Goal: Use online tool/utility: Use online tool/utility

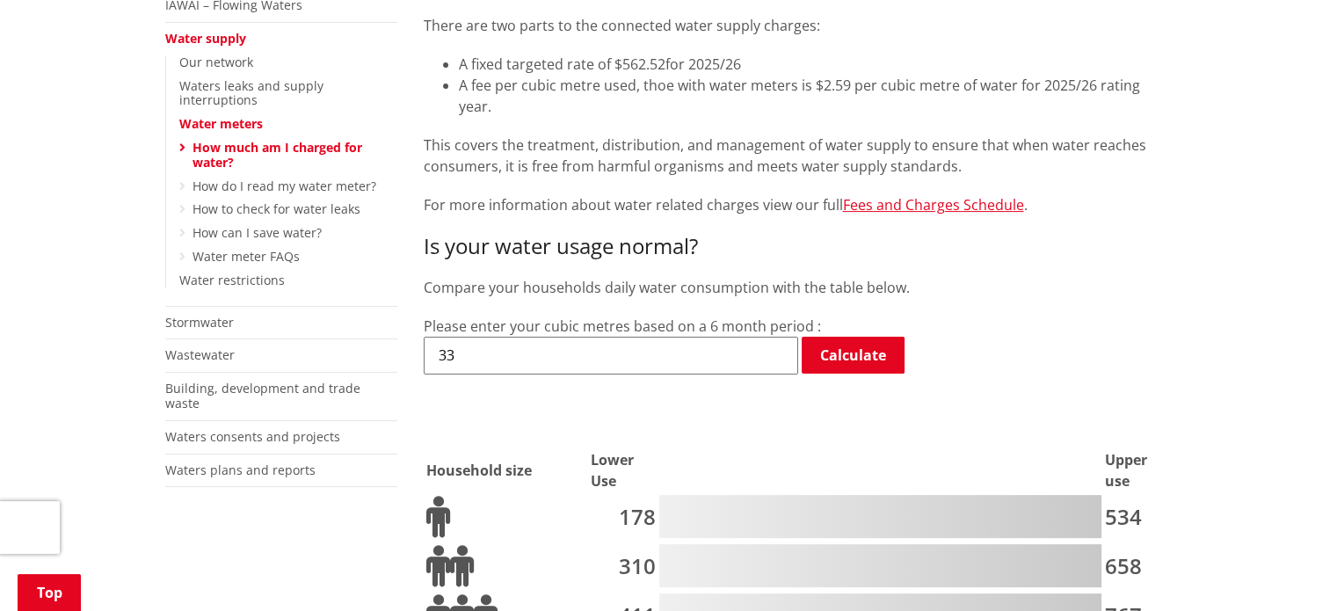
scroll to position [397, 0]
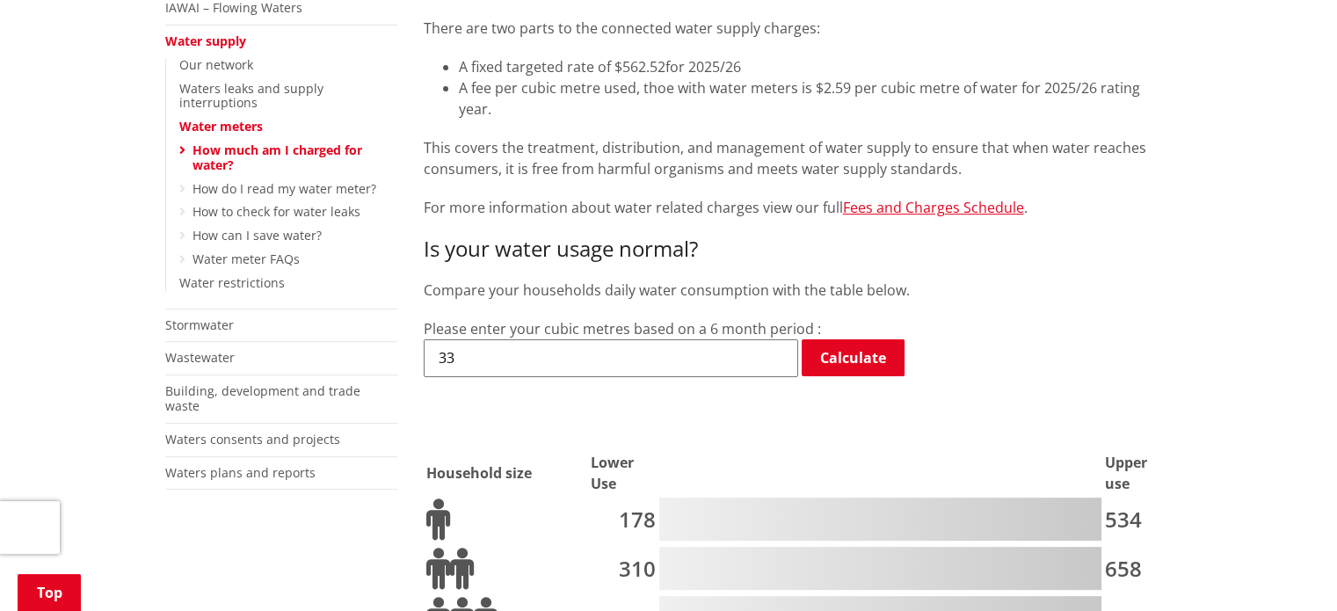
click at [675, 339] on input "33" at bounding box center [611, 357] width 374 height 37
type input "3"
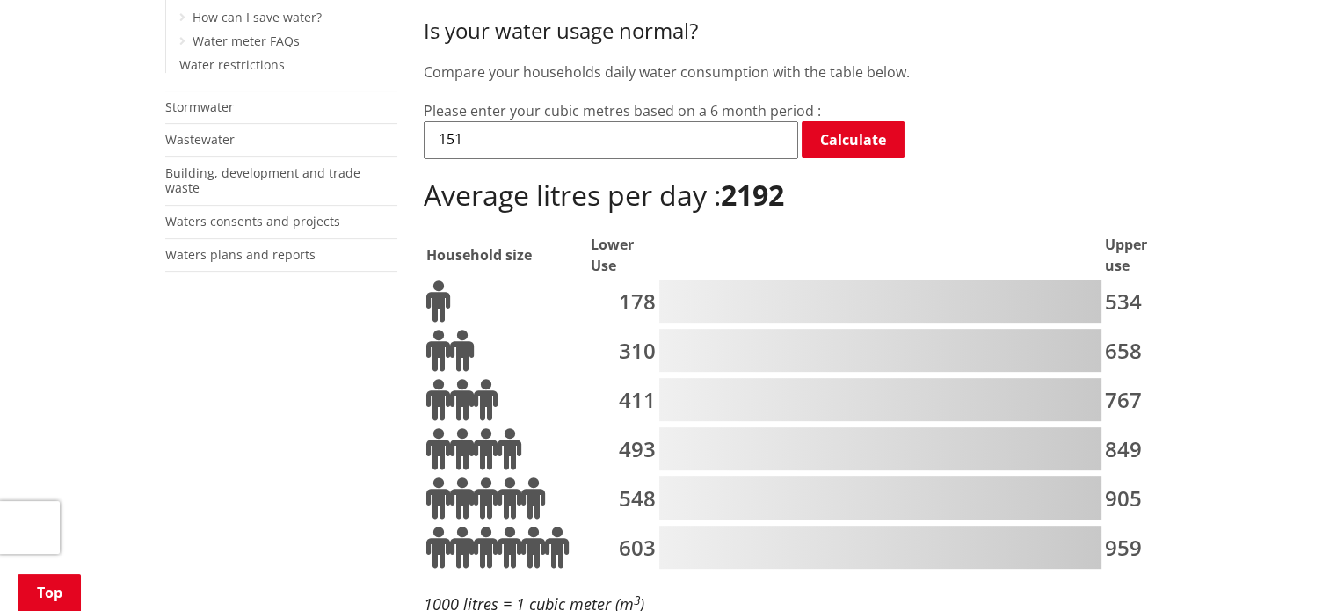
scroll to position [617, 0]
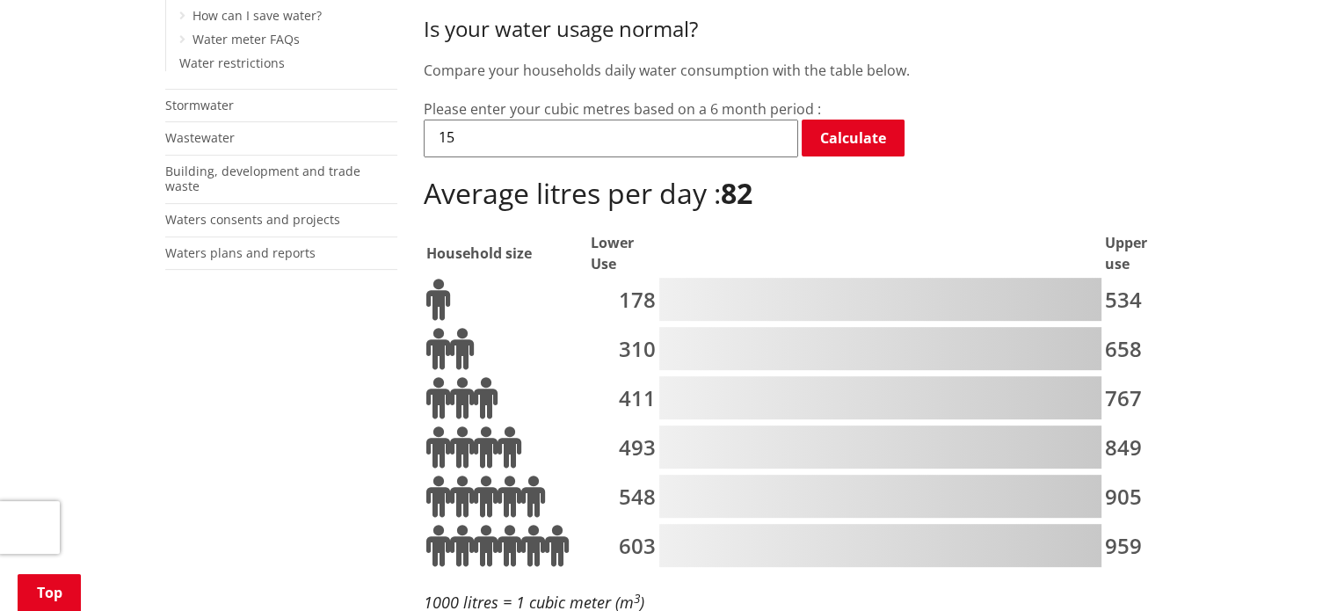
type input "1"
type input "4"
type input "1"
type input "80"
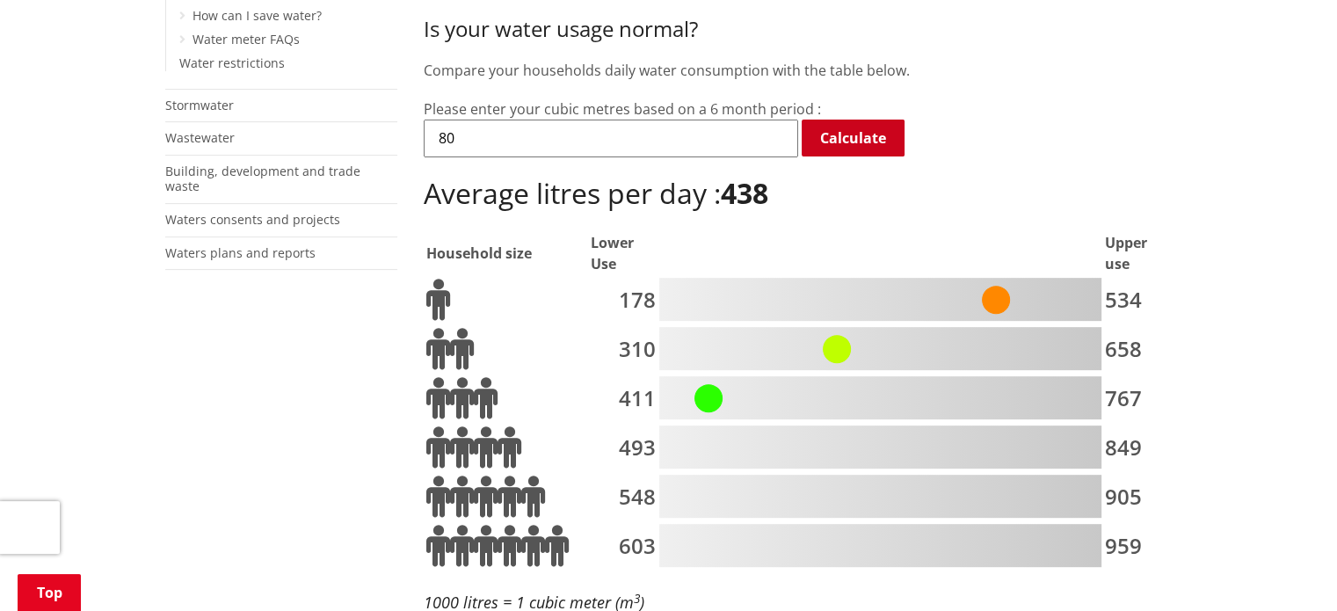
click at [844, 129] on link "Calculate" at bounding box center [852, 138] width 103 height 37
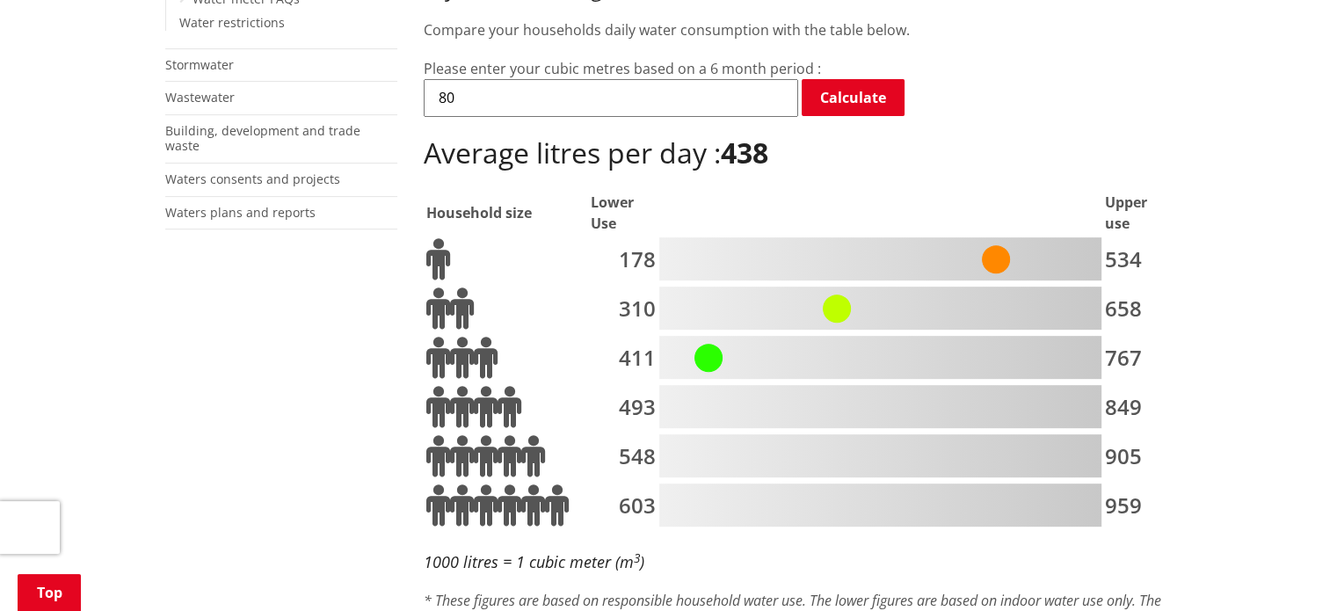
scroll to position [666, 0]
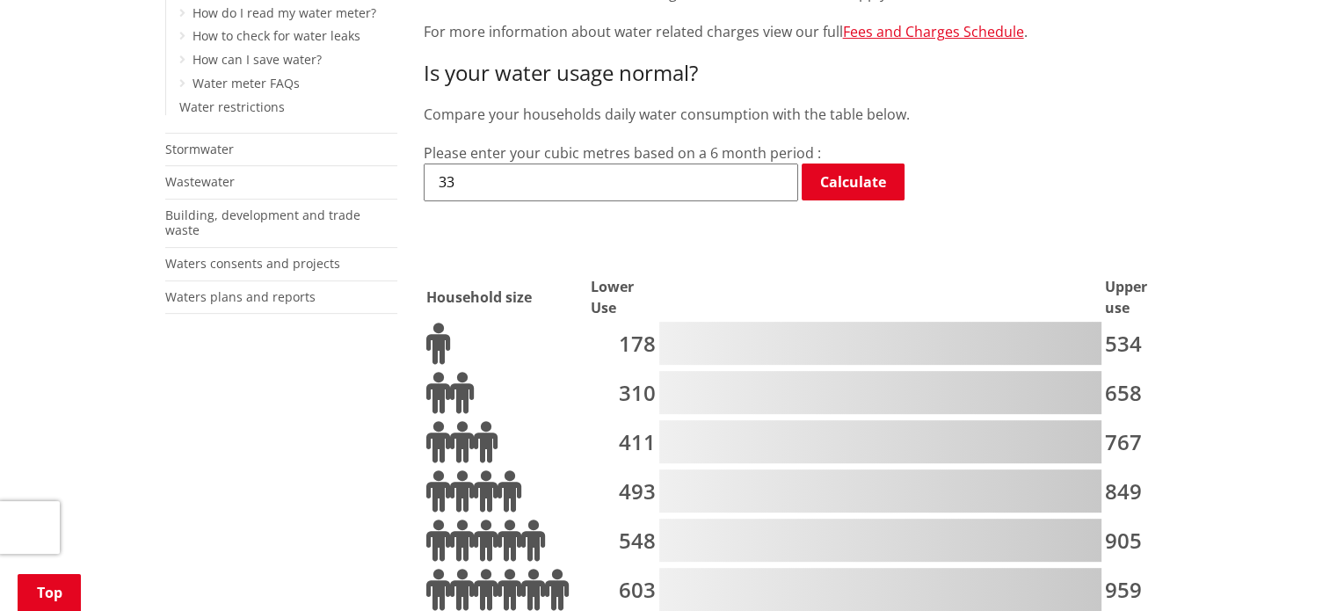
scroll to position [577, 0]
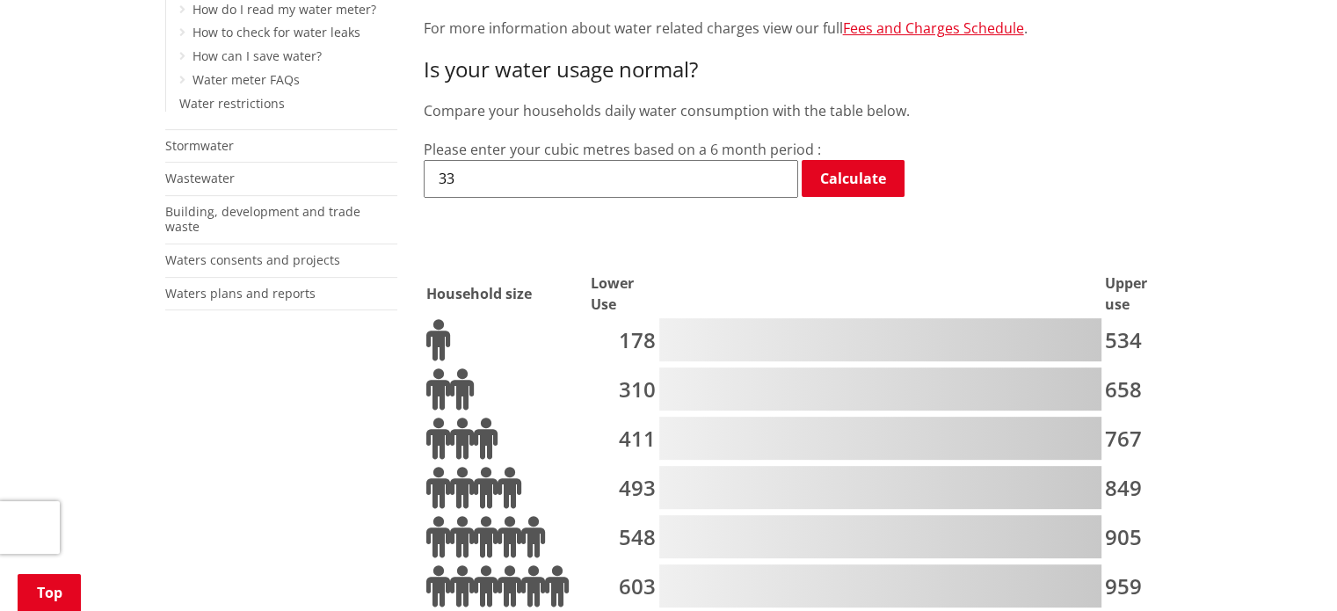
click at [698, 160] on input "33" at bounding box center [611, 178] width 374 height 37
type input "3"
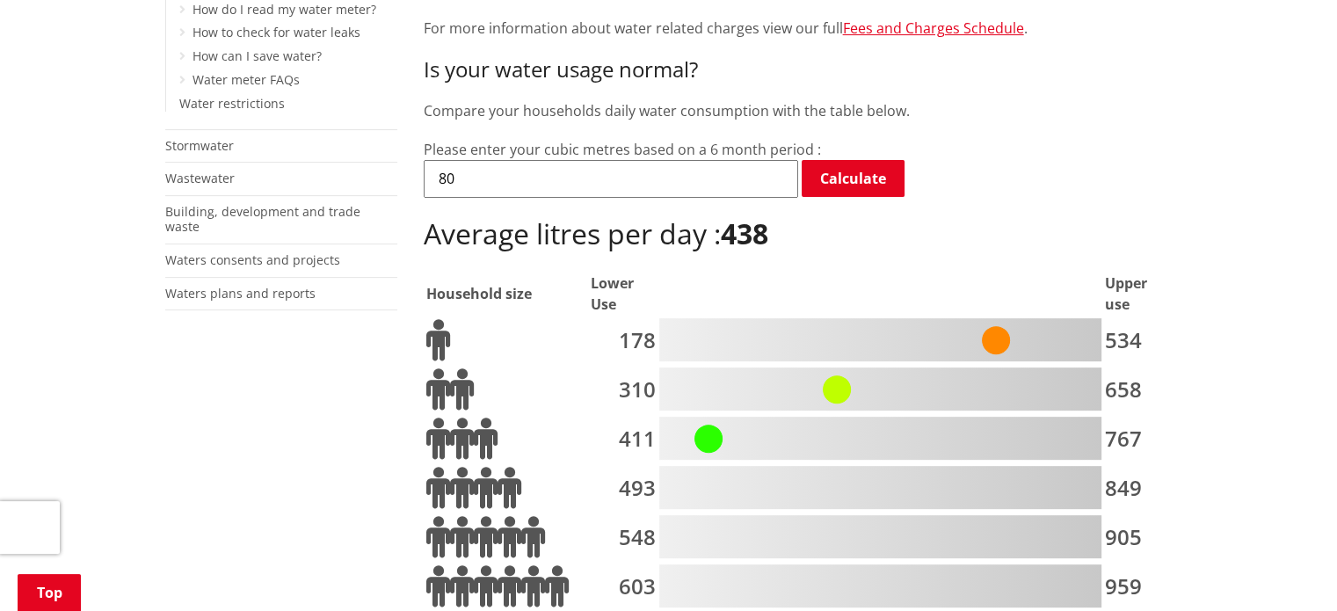
type input "8"
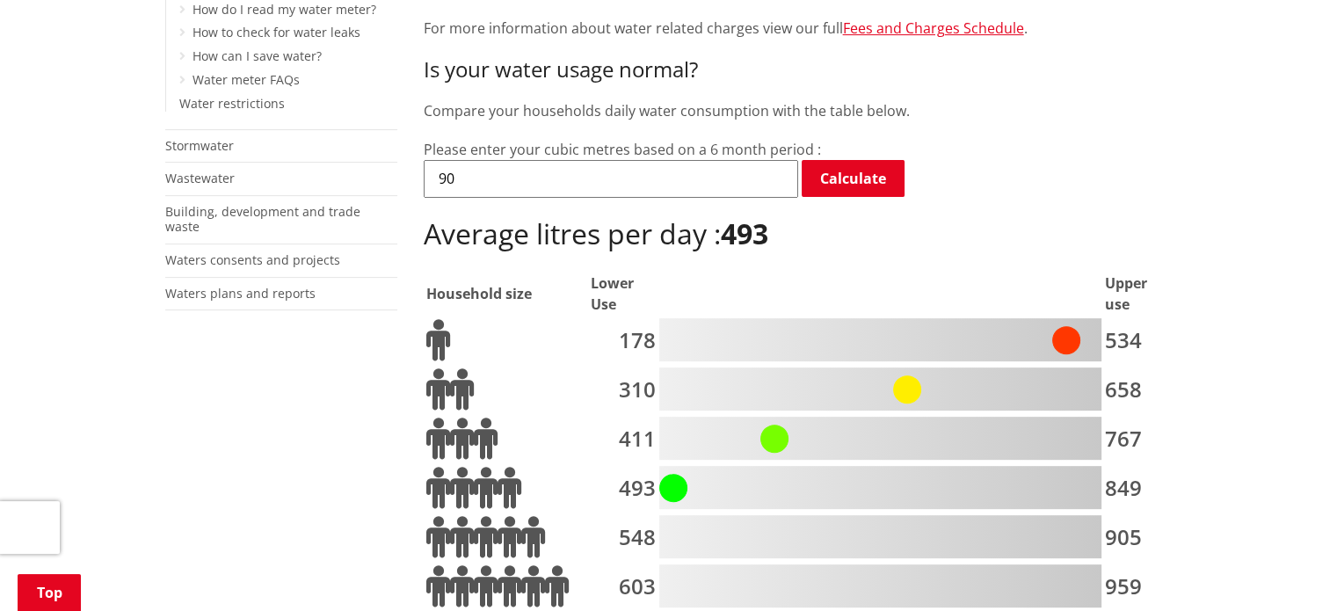
type input "9"
type input "80"
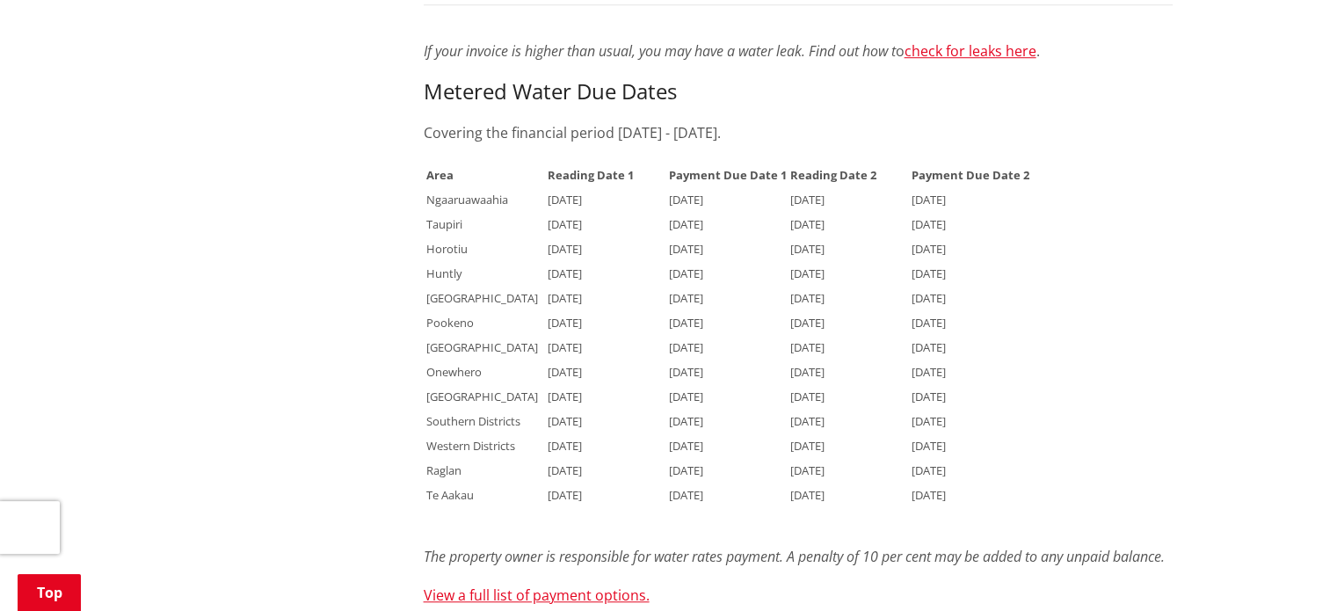
scroll to position [1322, 0]
